Goal: Task Accomplishment & Management: Complete application form

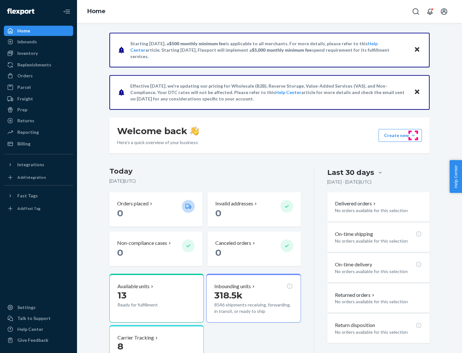
click at [413, 135] on button "Create new Create new inbound Create new order Create new product" at bounding box center [399, 135] width 43 height 13
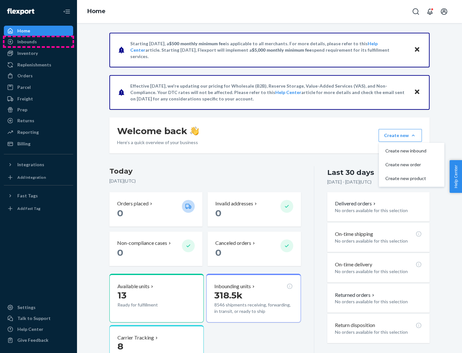
click at [38, 42] on div "Inbounds" at bounding box center [38, 41] width 68 height 9
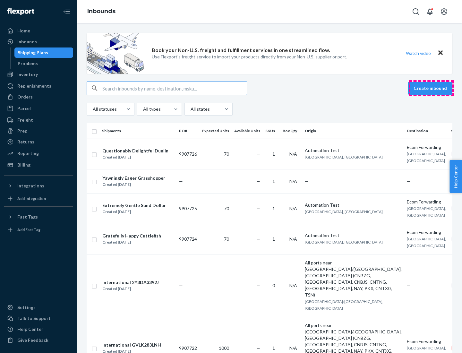
click at [431, 88] on button "Create inbound" at bounding box center [430, 88] width 44 height 13
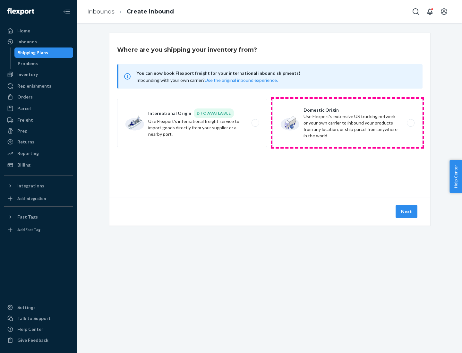
click at [347, 123] on label "Domestic Origin Use Flexport’s extensive US trucking network or your own carrie…" at bounding box center [347, 123] width 150 height 48
click at [410, 123] on input "Domestic Origin Use Flexport’s extensive US trucking network or your own carrie…" at bounding box center [412, 123] width 4 height 4
radio input "true"
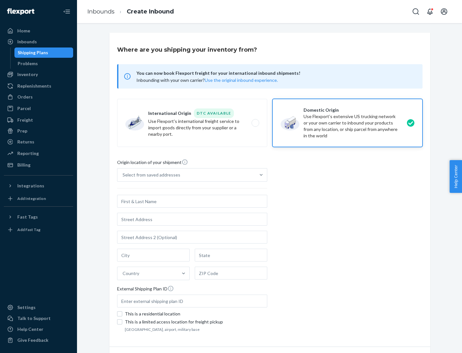
click at [186, 175] on div "Select from saved addresses" at bounding box center [186, 174] width 138 height 13
click at [123, 175] on input "Select from saved addresses" at bounding box center [123, 175] width 1 height 6
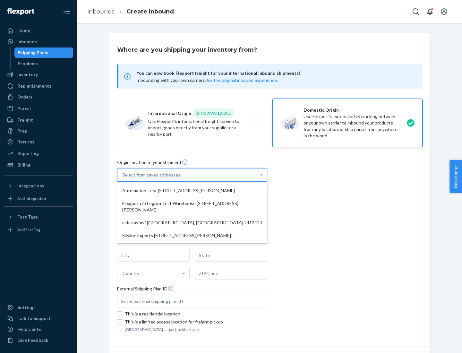
scroll to position [3, 0]
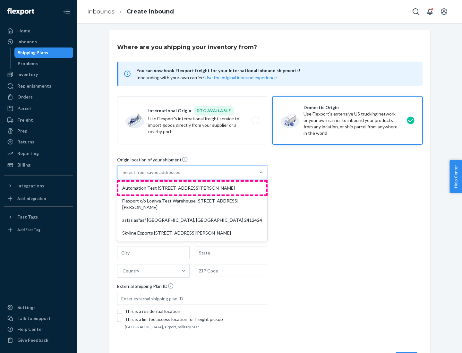
click at [192, 188] on div "Automation Test [STREET_ADDRESS][PERSON_NAME]" at bounding box center [192, 188] width 148 height 13
click at [123, 175] on input "option Automation Test [STREET_ADDRESS][PERSON_NAME] focused, 1 of 4. 4 results…" at bounding box center [123, 172] width 1 height 6
type input "Automation Test"
type input "9th Floor"
type input "[GEOGRAPHIC_DATA]"
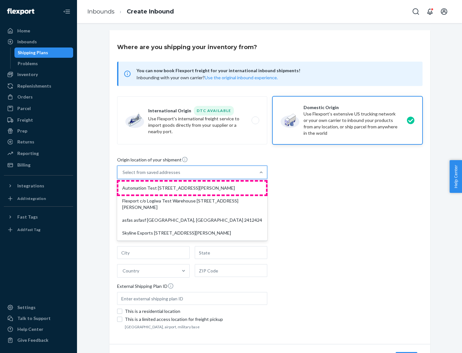
type input "CA"
type input "94104"
type input "[STREET_ADDRESS][PERSON_NAME]"
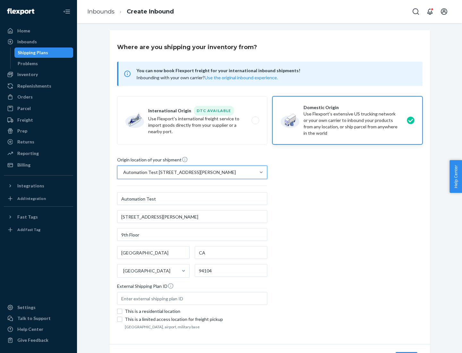
scroll to position [38, 0]
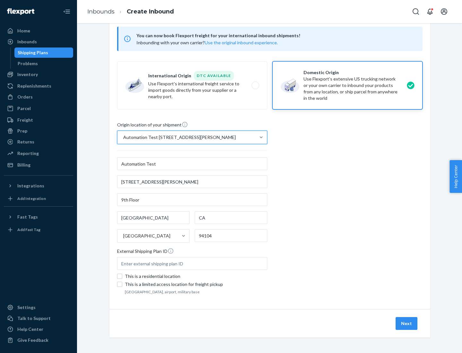
click at [407, 323] on button "Next" at bounding box center [406, 323] width 22 height 13
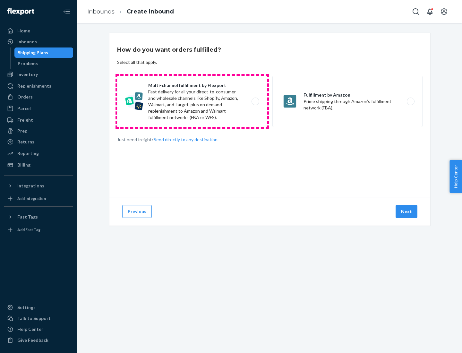
click at [192, 101] on label "Multi-channel fulfillment by Flexport Fast delivery for all your direct-to-cons…" at bounding box center [192, 101] width 150 height 51
click at [255, 101] on input "Multi-channel fulfillment by Flexport Fast delivery for all your direct-to-cons…" at bounding box center [257, 101] width 4 height 4
radio input "true"
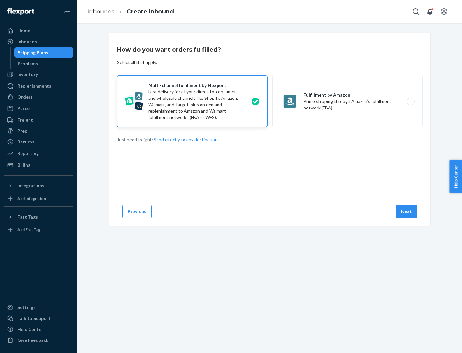
click at [407, 211] on button "Next" at bounding box center [406, 211] width 22 height 13
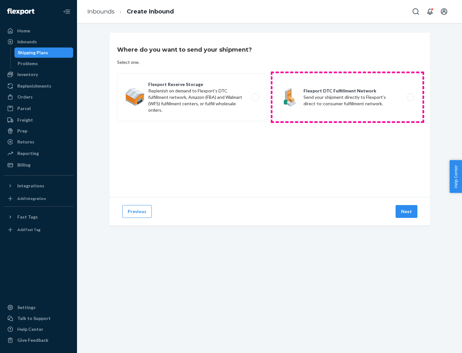
click at [347, 97] on label "Flexport DTC Fulfillment Network Send your shipment directly to Flexport's dire…" at bounding box center [347, 97] width 150 height 48
click at [410, 97] on input "Flexport DTC Fulfillment Network Send your shipment directly to Flexport's dire…" at bounding box center [412, 97] width 4 height 4
radio input "true"
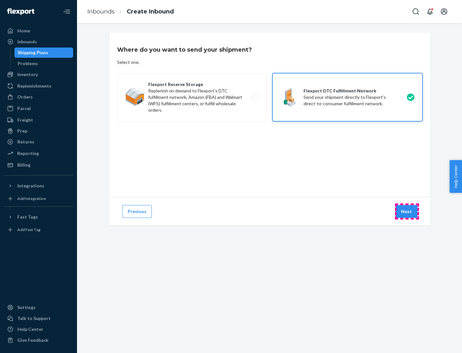
click at [407, 211] on button "Next" at bounding box center [406, 211] width 22 height 13
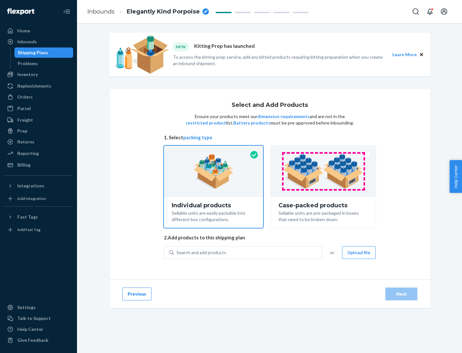
click at [323, 171] on img at bounding box center [323, 171] width 80 height 35
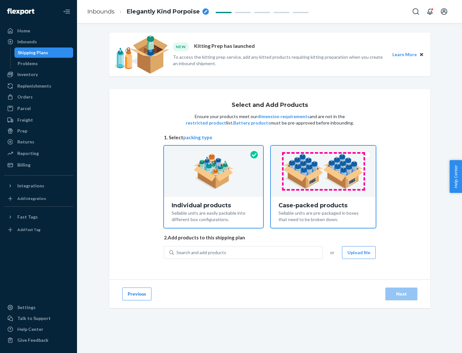
click at [323, 150] on input "Case-packed products Sellable units are pre-packaged in boxes that need to be b…" at bounding box center [323, 148] width 4 height 4
radio input "true"
radio input "false"
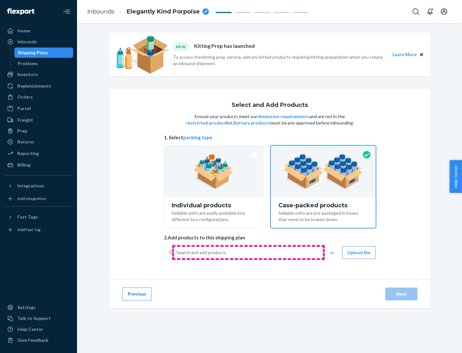
click at [248, 252] on div "Search and add products" at bounding box center [248, 253] width 148 height 12
click at [177, 252] on input "Search and add products" at bounding box center [176, 252] width 1 height 6
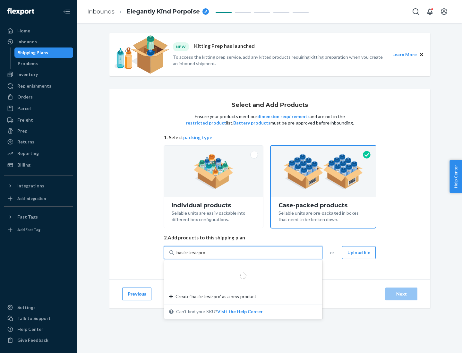
type input "basic-test-product-1"
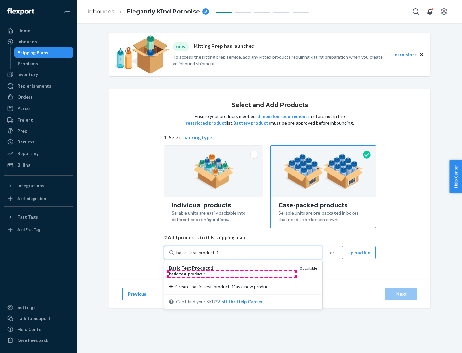
click at [232, 274] on div "basic - test - product - 1" at bounding box center [231, 273] width 125 height 5
click at [217, 256] on input "basic-test-product-1" at bounding box center [196, 252] width 41 height 6
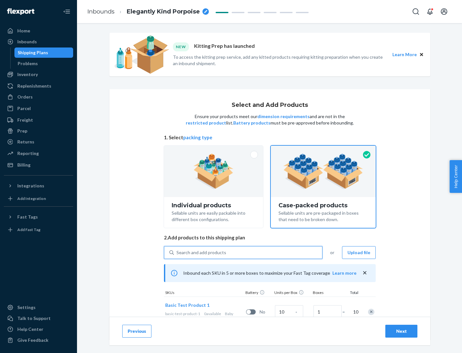
scroll to position [23, 0]
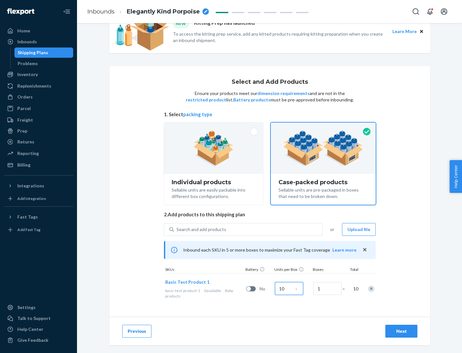
type input "10"
type input "7"
click at [401, 331] on div "Next" at bounding box center [401, 331] width 21 height 6
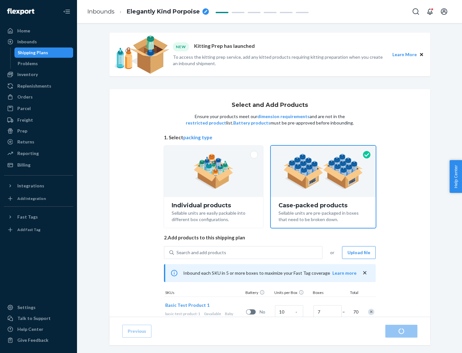
radio input "true"
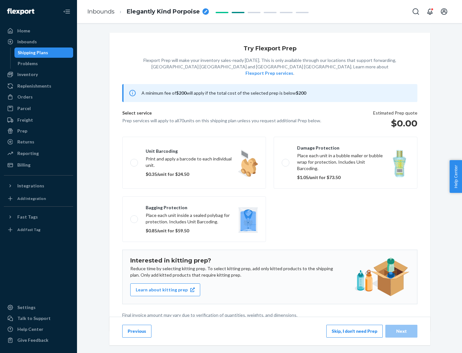
scroll to position [2, 0]
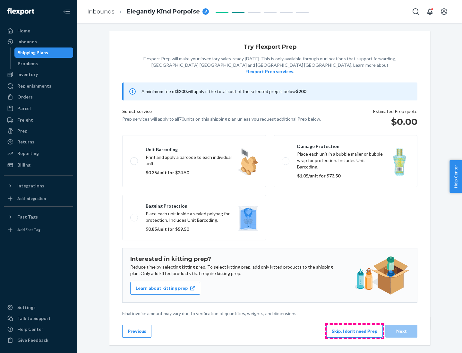
click at [354, 331] on button "Skip, I don't need Prep" at bounding box center [354, 331] width 56 height 13
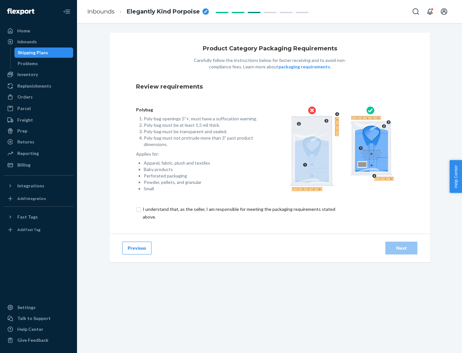
click at [238, 213] on input "checkbox" at bounding box center [242, 212] width 213 height 15
checkbox input "true"
click at [401, 248] on div "Next" at bounding box center [401, 248] width 21 height 6
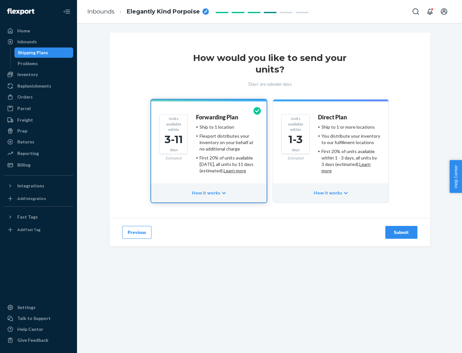
click at [331, 146] on ul "Ship to 1 or more locations You distribute your inventory to our fulfillment lo…" at bounding box center [349, 149] width 62 height 50
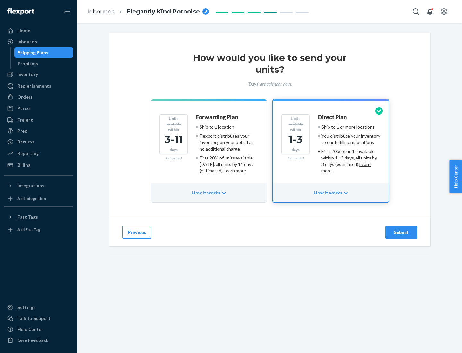
click at [401, 232] on div "Submit" at bounding box center [401, 232] width 21 height 6
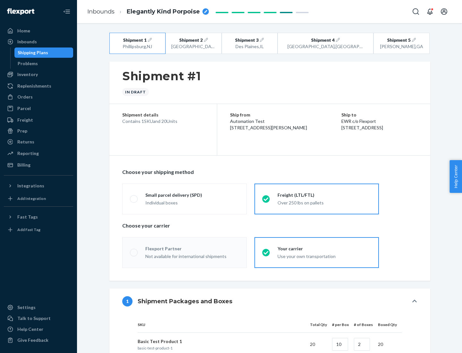
radio input "true"
radio input "false"
radio input "true"
radio input "false"
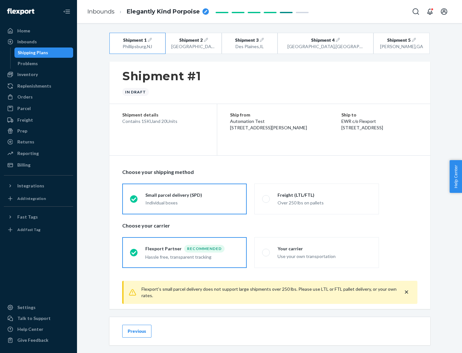
scroll to position [7, 0]
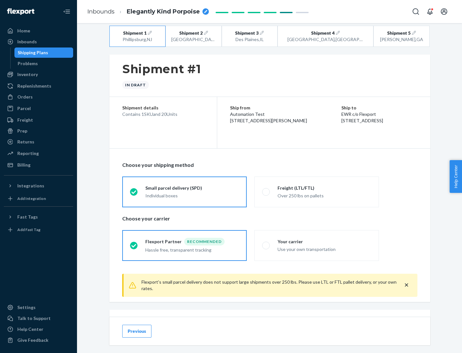
click at [324, 188] on div "Freight (LTL/FTL)" at bounding box center [324, 188] width 94 height 6
click at [266, 190] on input "Freight (LTL/FTL) Over 250 lbs on pallets" at bounding box center [264, 192] width 4 height 4
radio input "true"
radio input "false"
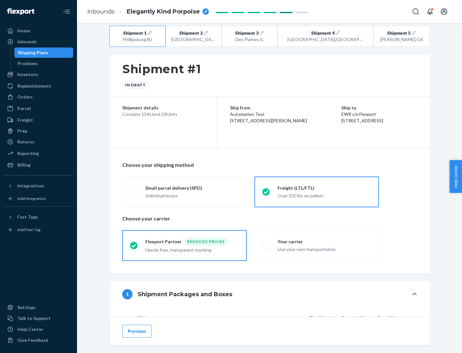
scroll to position [61, 0]
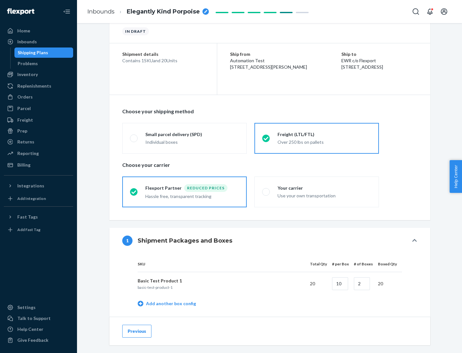
click at [324, 188] on div "Your carrier" at bounding box center [324, 188] width 94 height 6
click at [266, 190] on input "Your carrier Use your own transportation" at bounding box center [264, 192] width 4 height 4
radio input "true"
radio input "false"
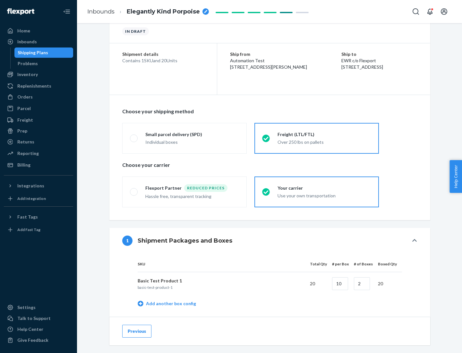
scroll to position [203, 0]
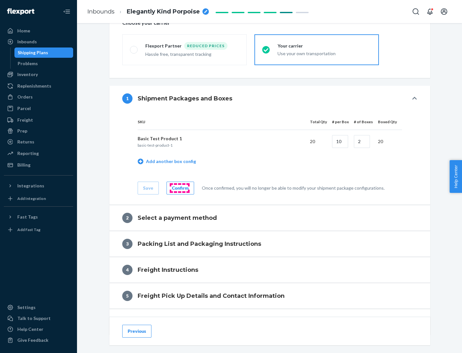
click at [179, 188] on div "Confirm" at bounding box center [180, 188] width 17 height 6
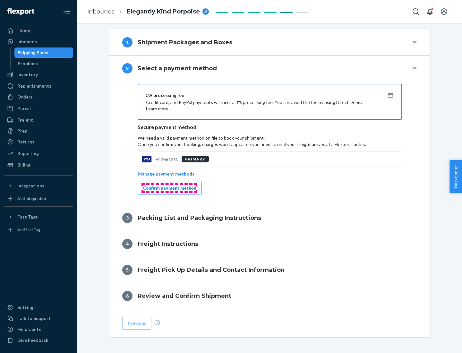
click at [169, 188] on div "Confirm payment method" at bounding box center [169, 188] width 53 height 6
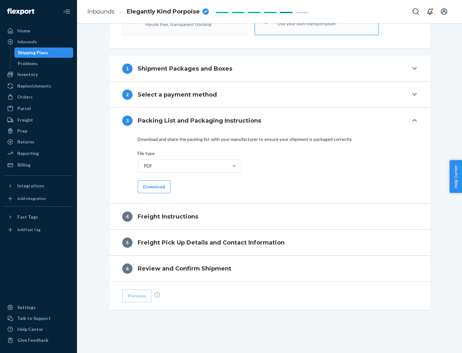
scroll to position [231, 0]
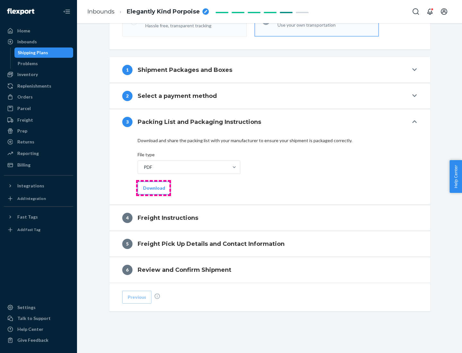
click at [153, 188] on button "Download" at bounding box center [154, 188] width 33 height 13
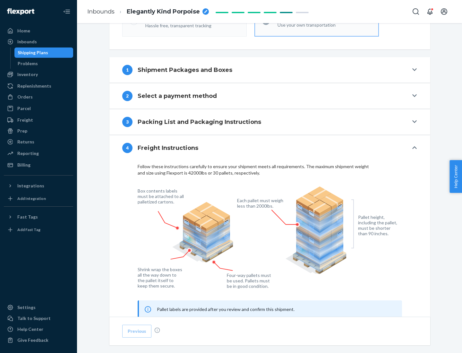
scroll to position [388, 0]
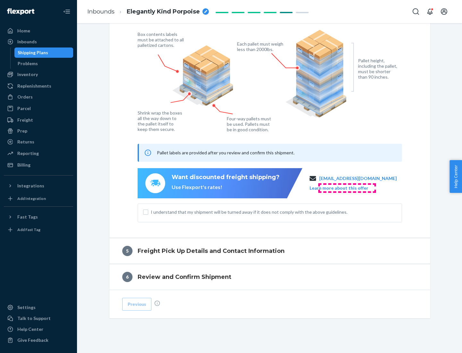
click at [347, 188] on button "Learn more about this offer" at bounding box center [339, 188] width 59 height 6
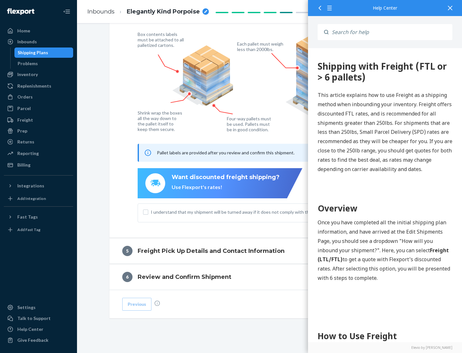
scroll to position [0, 0]
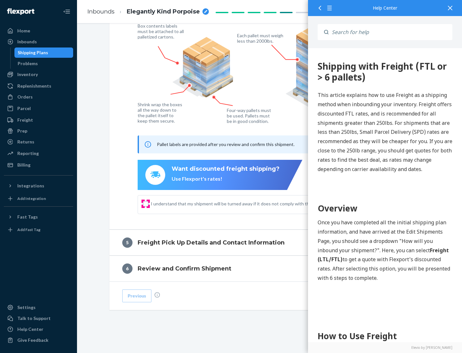
click at [146, 203] on input "I understand that my shipment will be turned away if it does not comply with th…" at bounding box center [145, 203] width 5 height 5
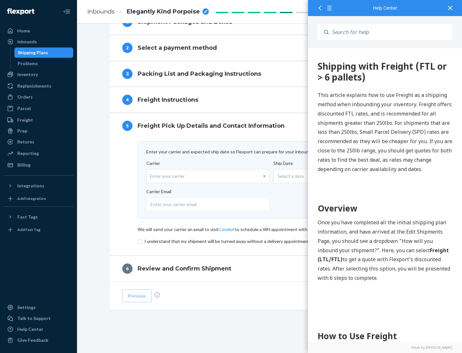
scroll to position [279, 0]
click at [270, 241] on input "checkbox" at bounding box center [270, 241] width 264 height 8
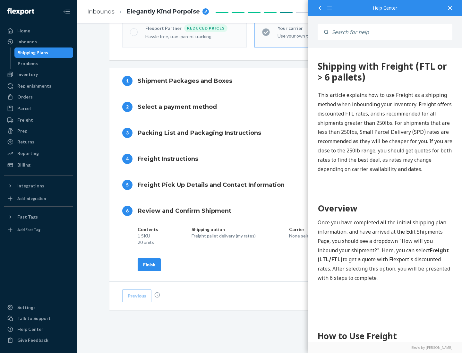
click at [149, 264] on div "Finish" at bounding box center [149, 264] width 12 height 6
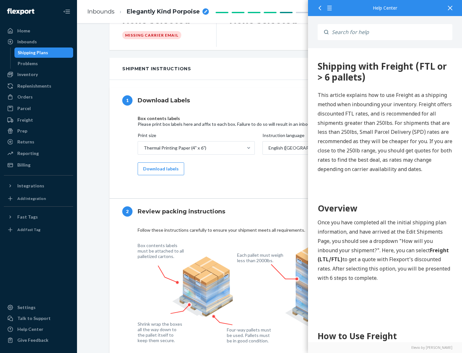
scroll to position [0, 0]
